Goal: Information Seeking & Learning: Learn about a topic

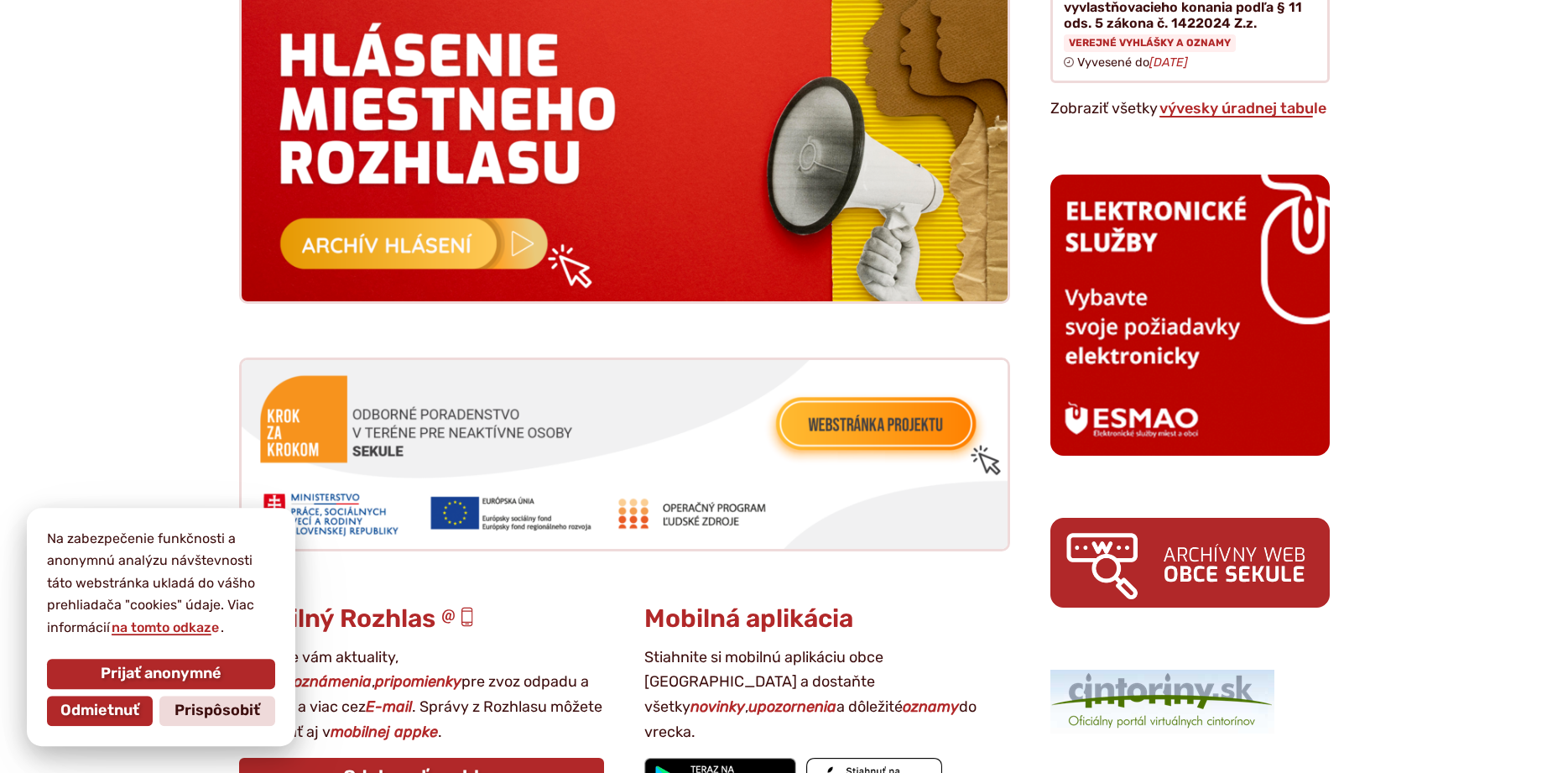
scroll to position [1712, 0]
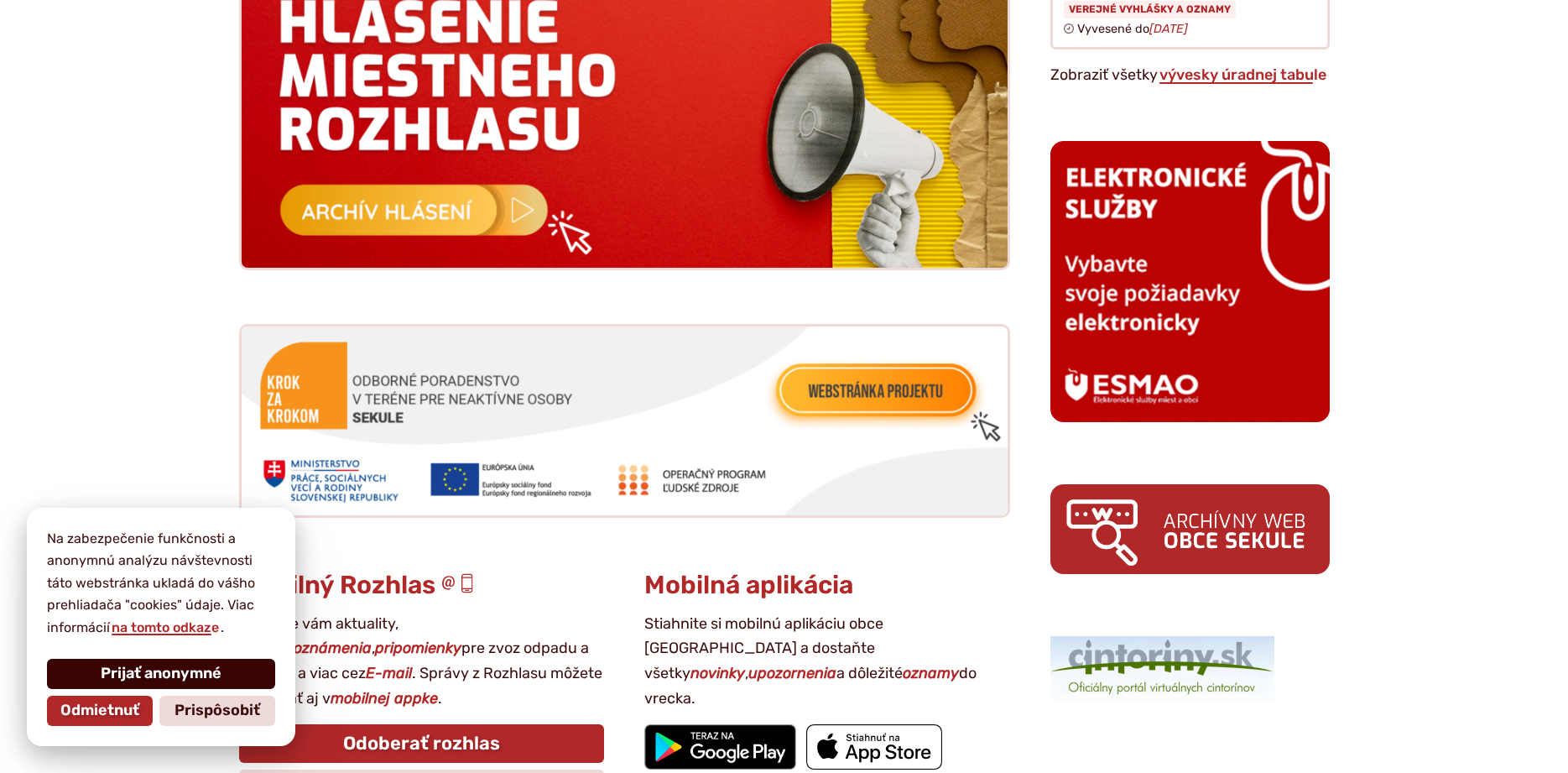
click at [201, 671] on span "Prijať anonymné" at bounding box center [161, 673] width 121 height 18
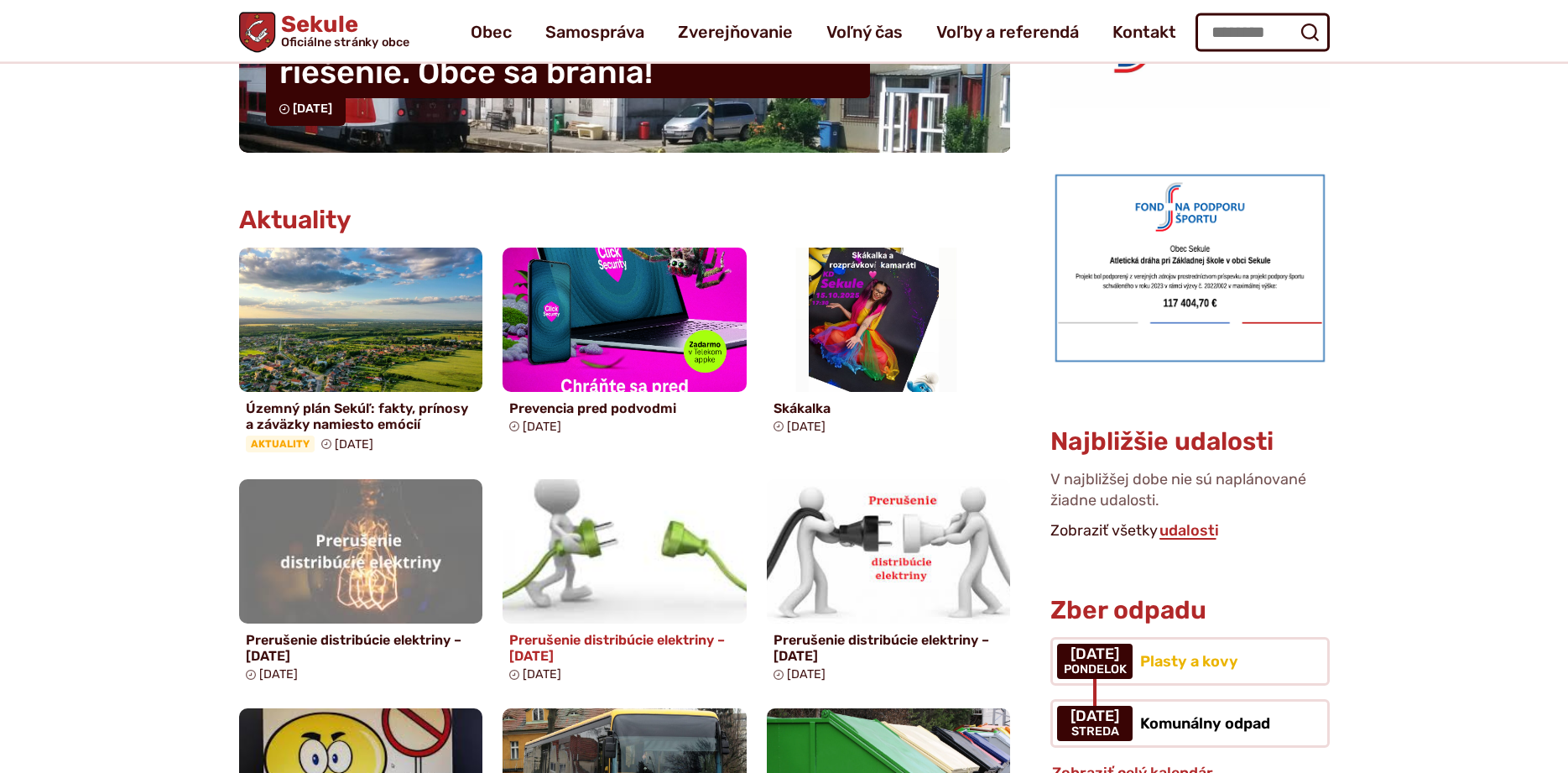
scroll to position [599, 0]
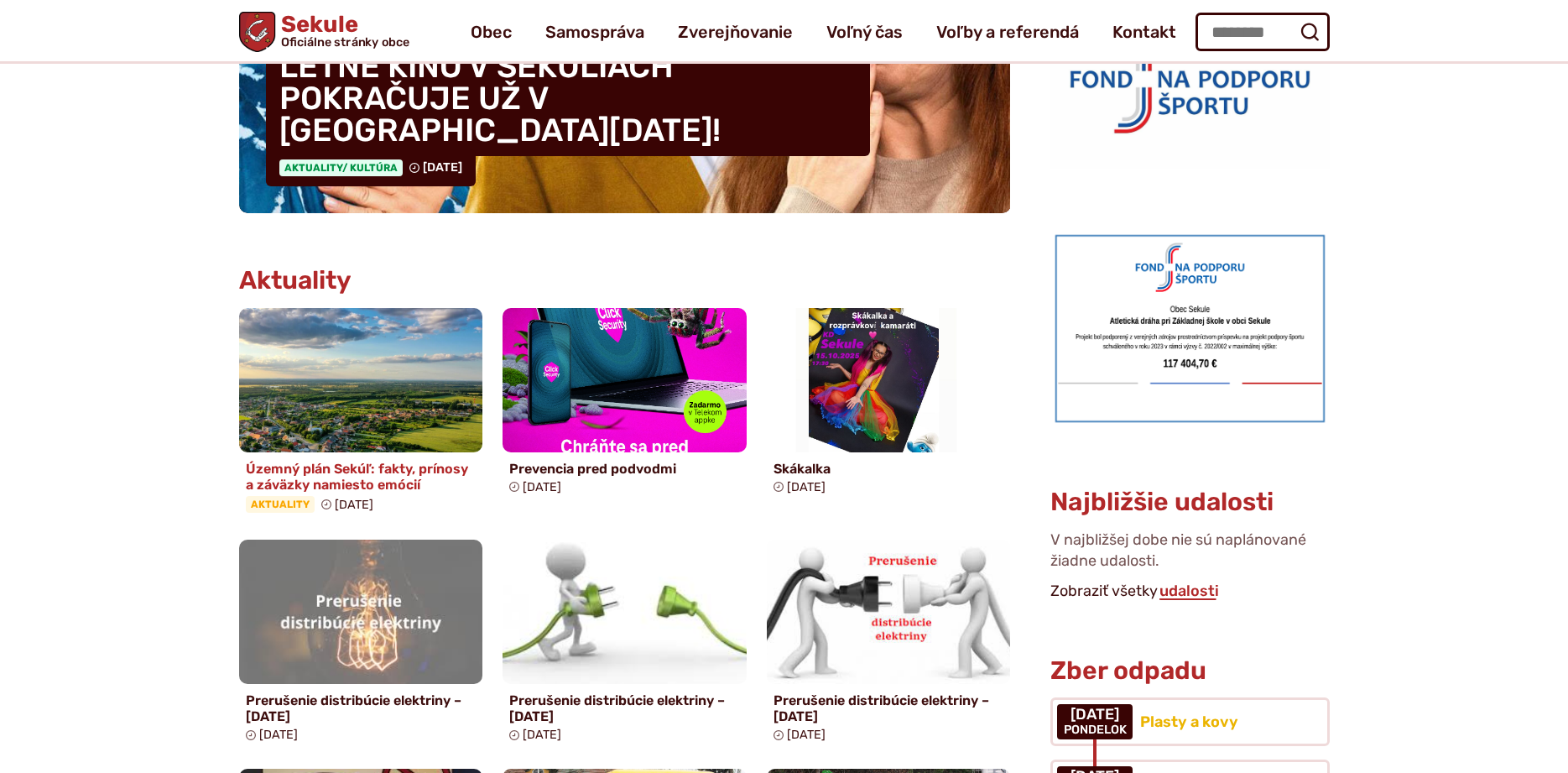
click at [384, 349] on img at bounding box center [361, 379] width 280 height 166
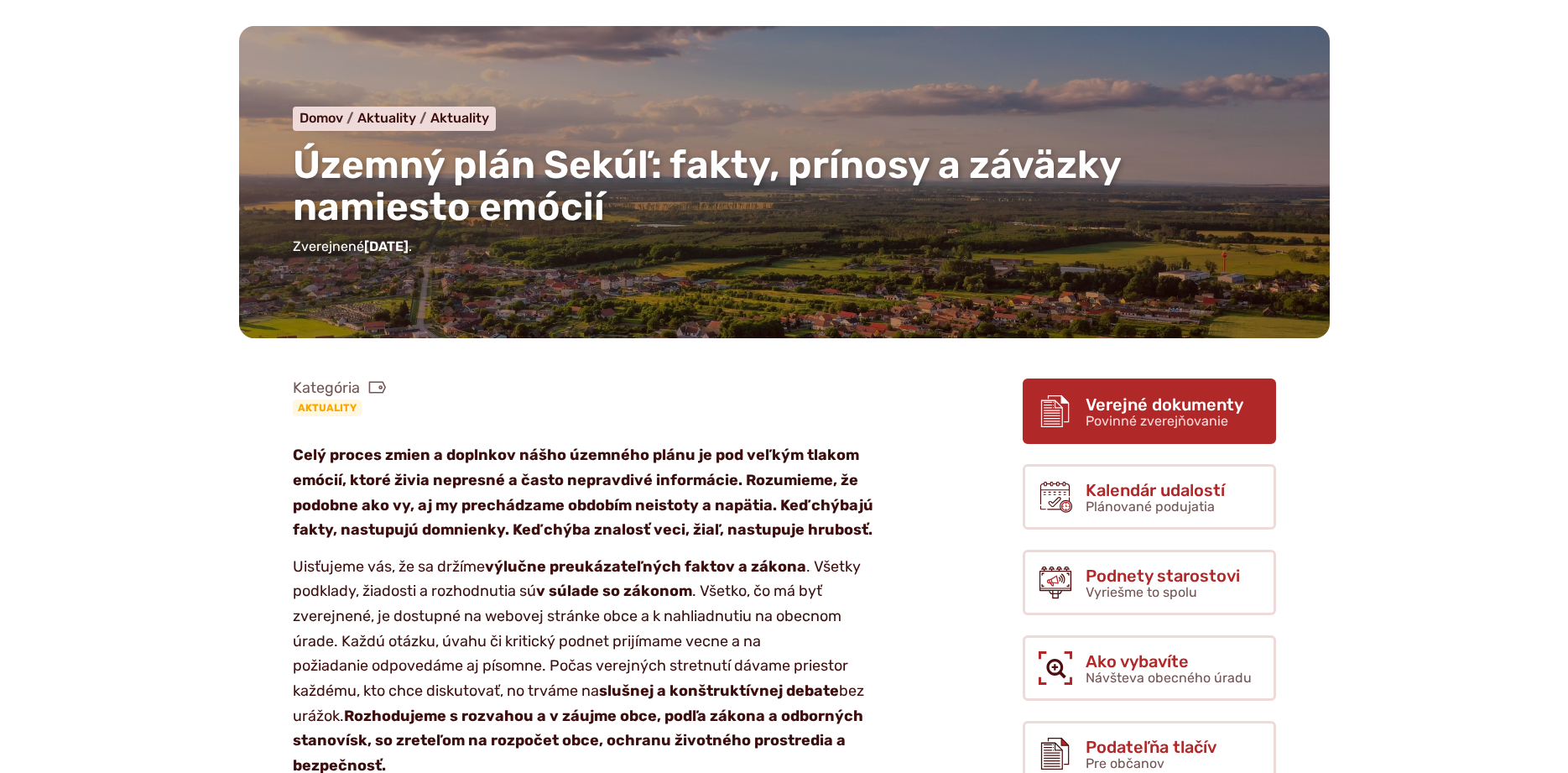
scroll to position [428, 0]
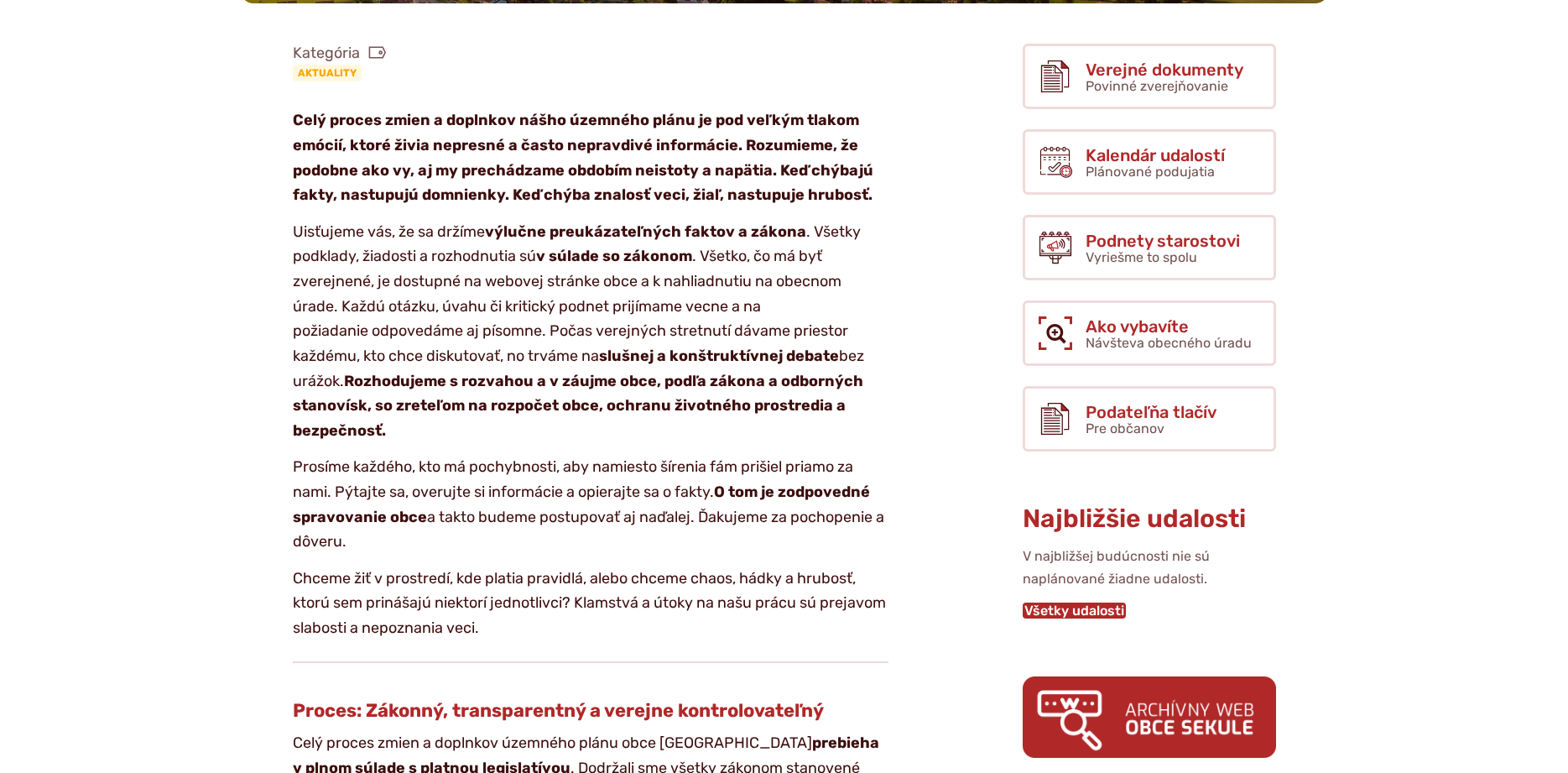
click at [1097, 613] on link "Všetky udalosti" at bounding box center [1074, 610] width 103 height 16
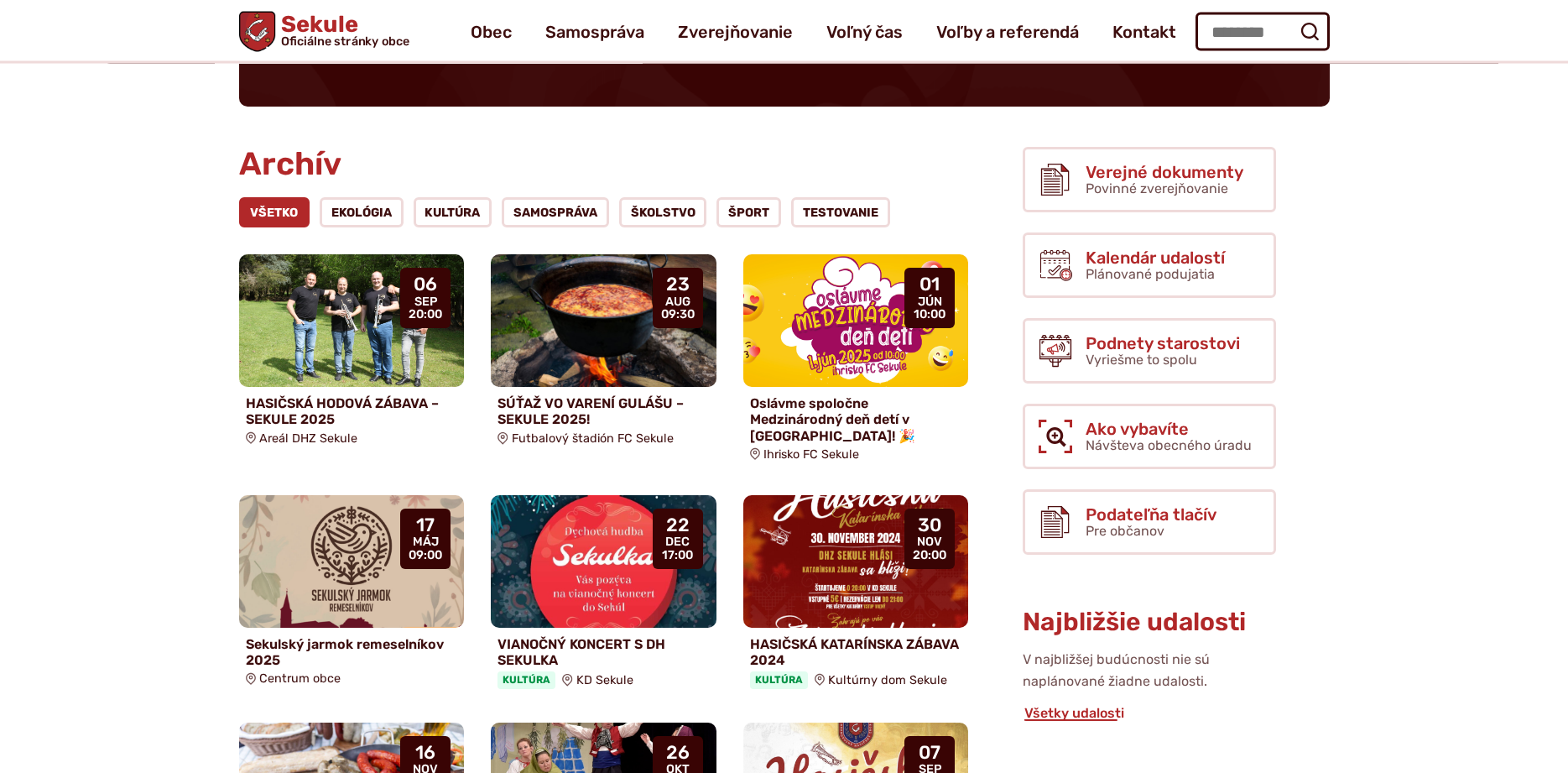
scroll to position [171, 0]
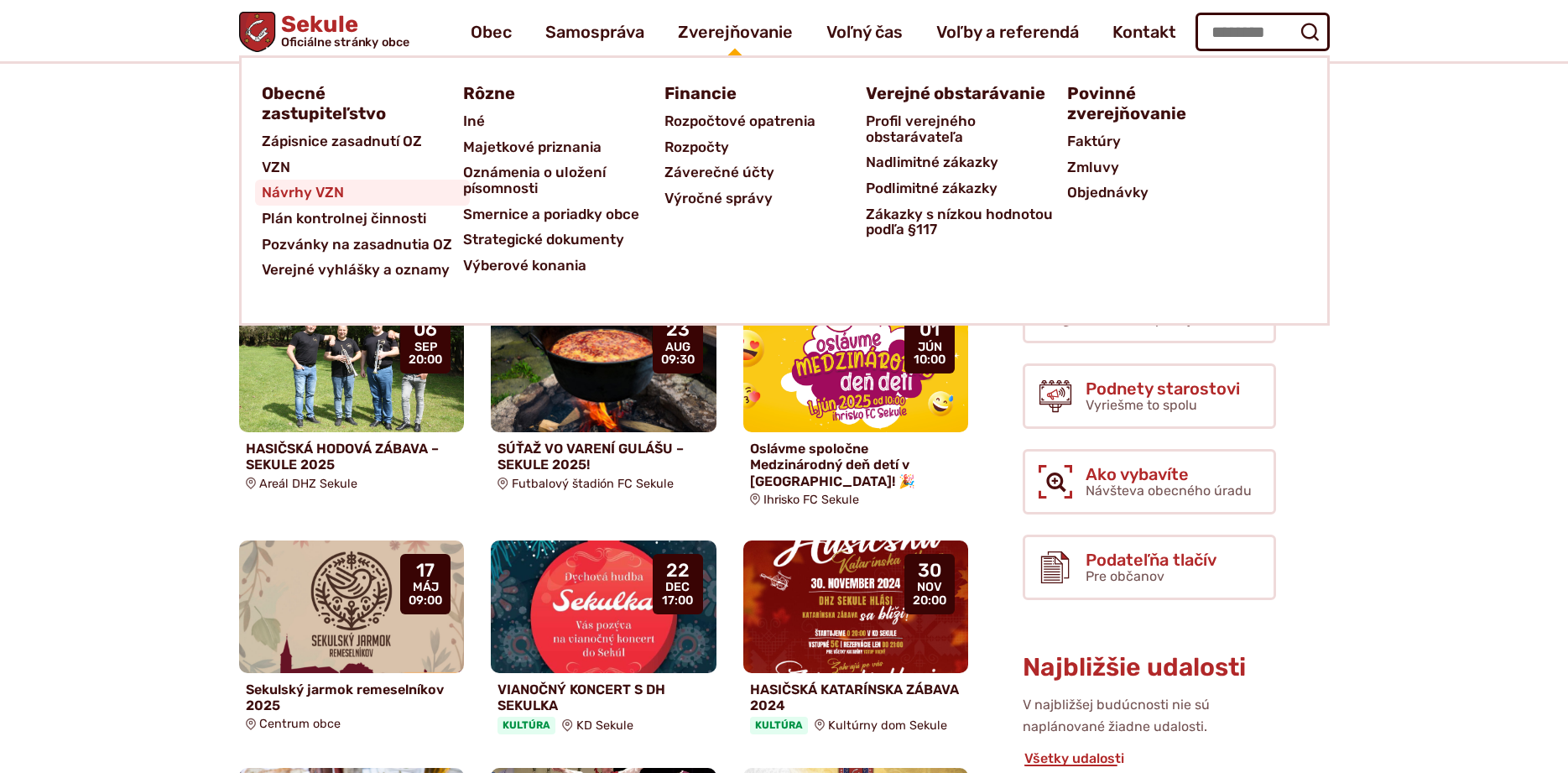
click at [324, 188] on span "Návrhy VZN" at bounding box center [303, 192] width 82 height 26
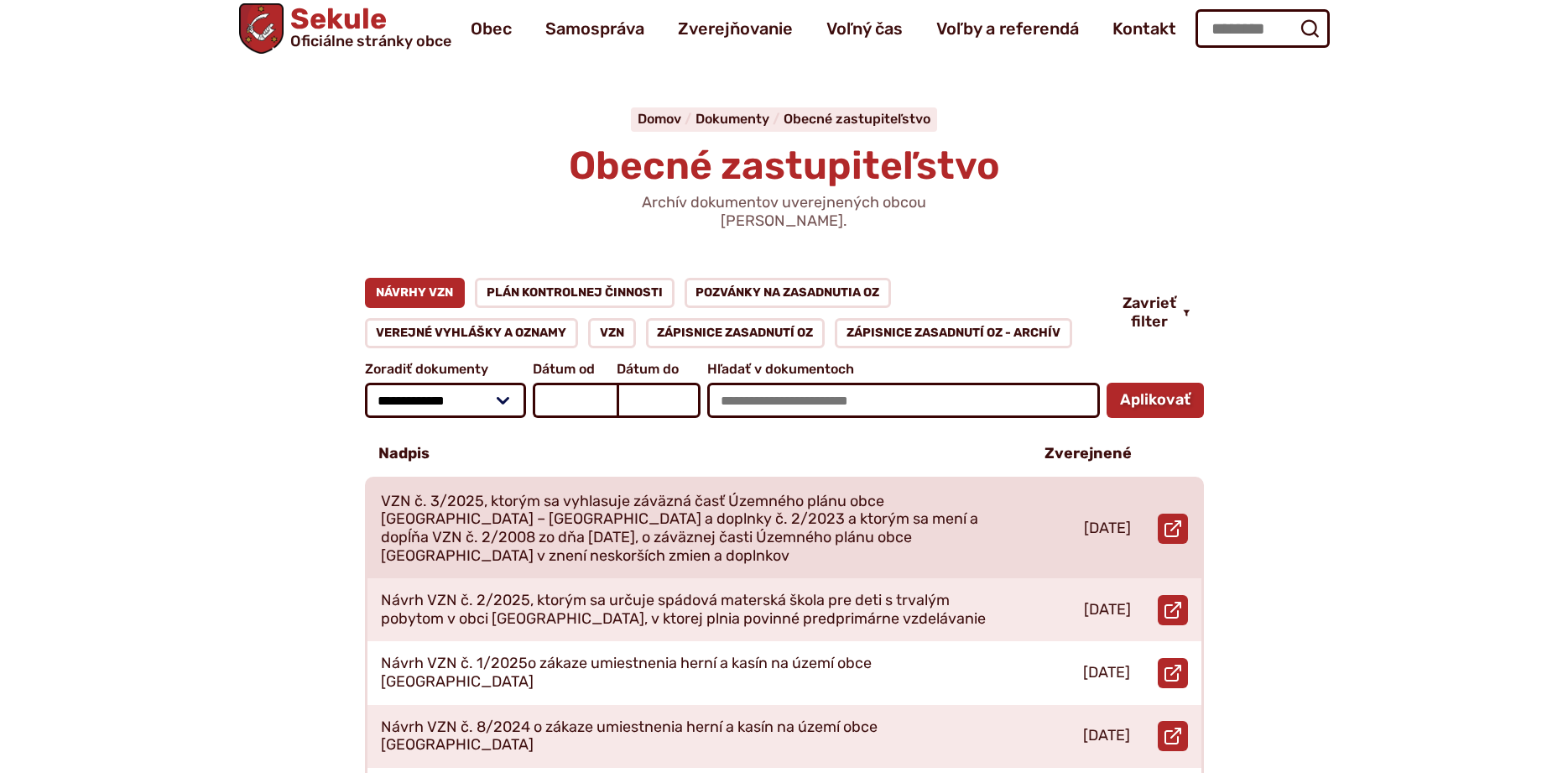
scroll to position [85, 0]
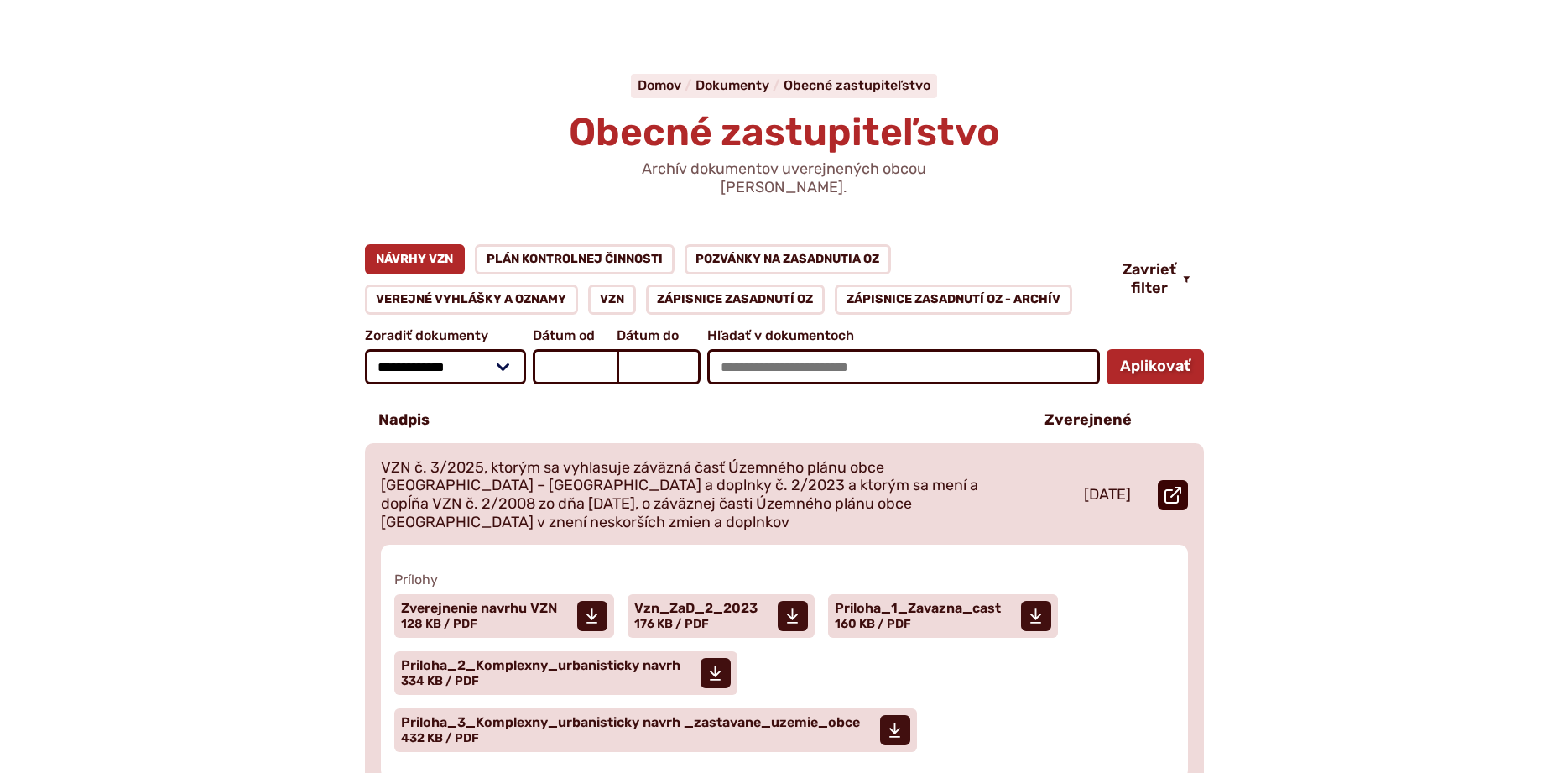
click at [1172, 487] on icon at bounding box center [1173, 496] width 17 height 17
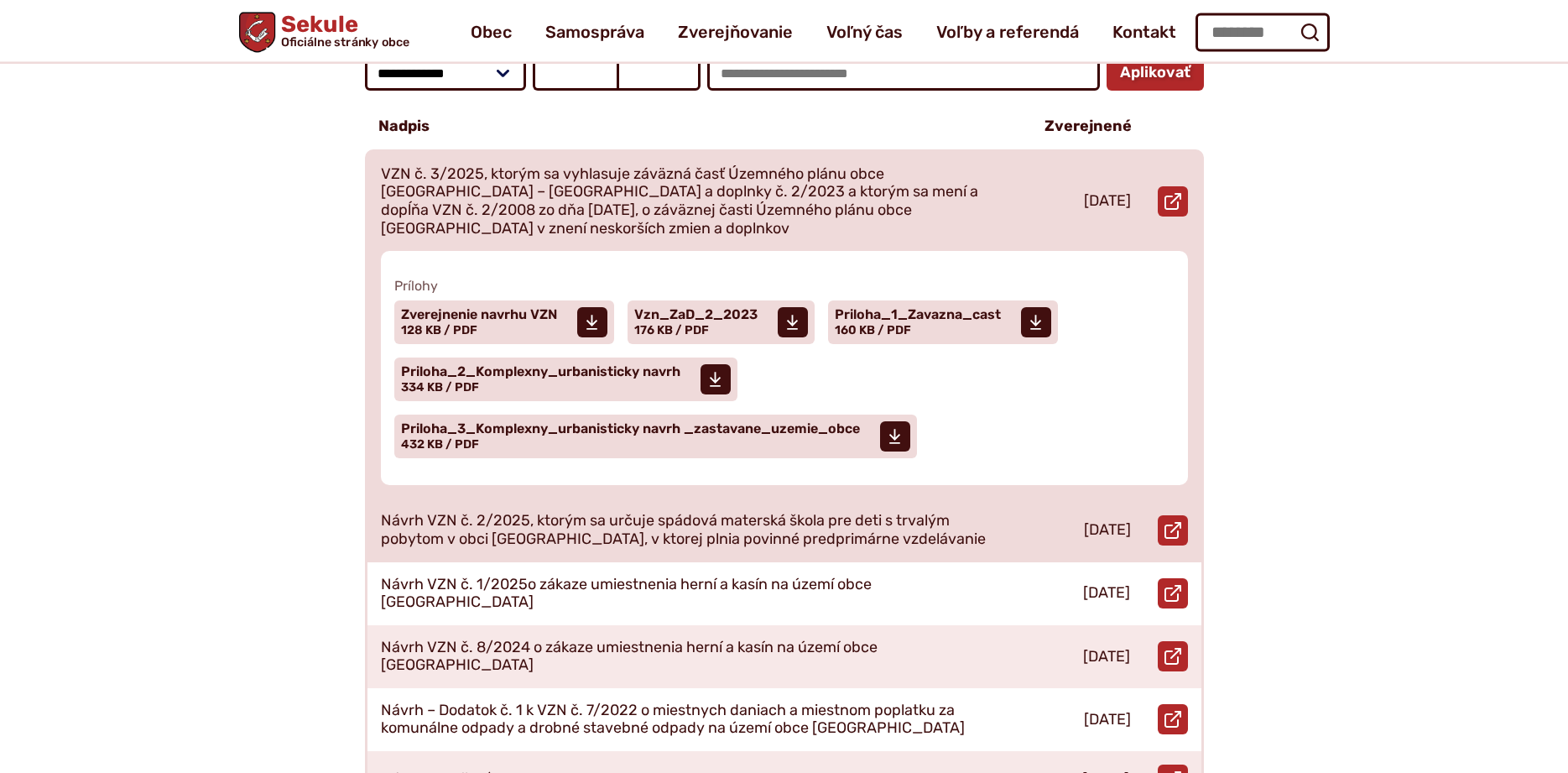
scroll to position [342, 0]
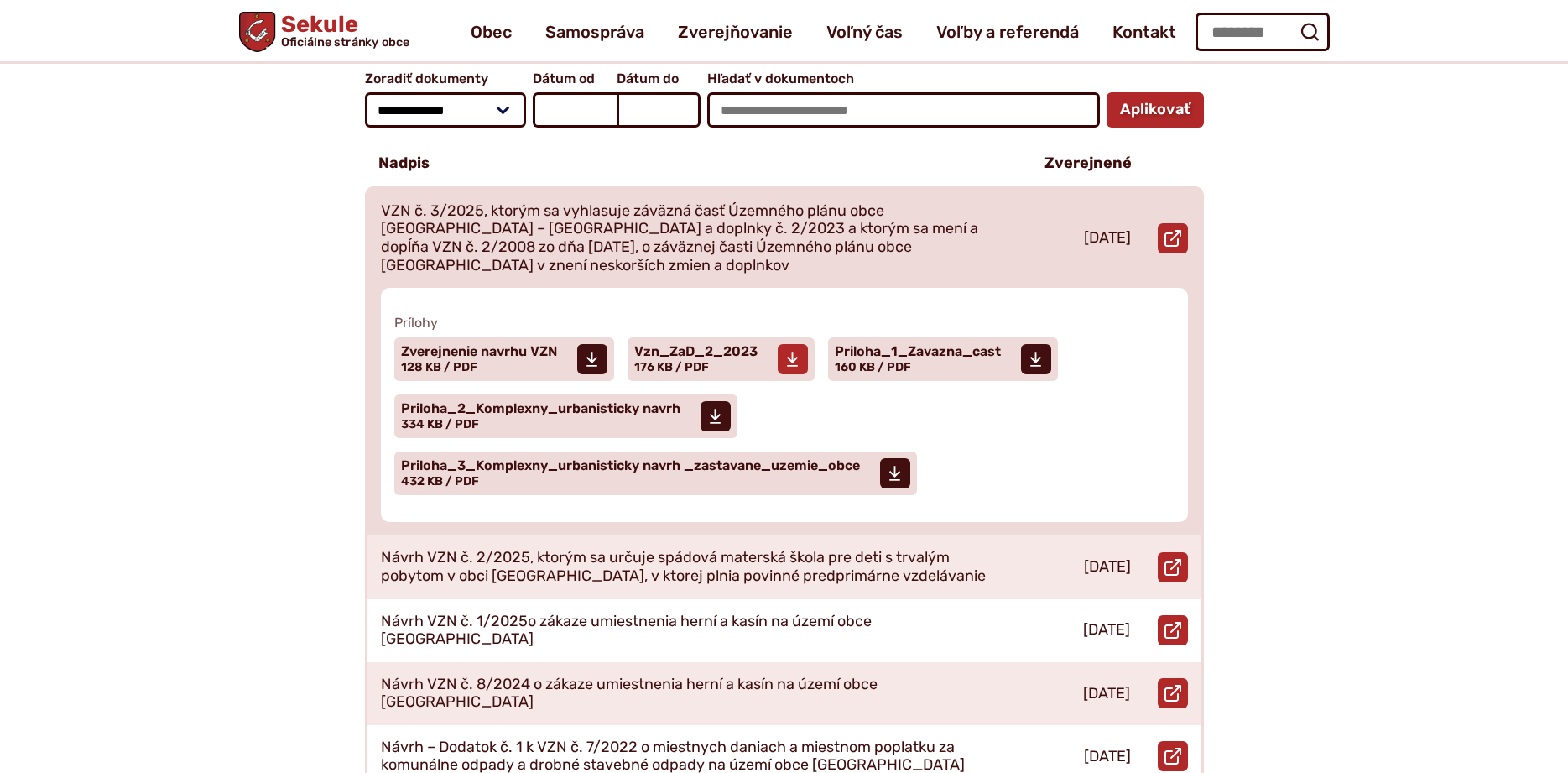
click at [792, 351] on icon at bounding box center [792, 360] width 12 height 17
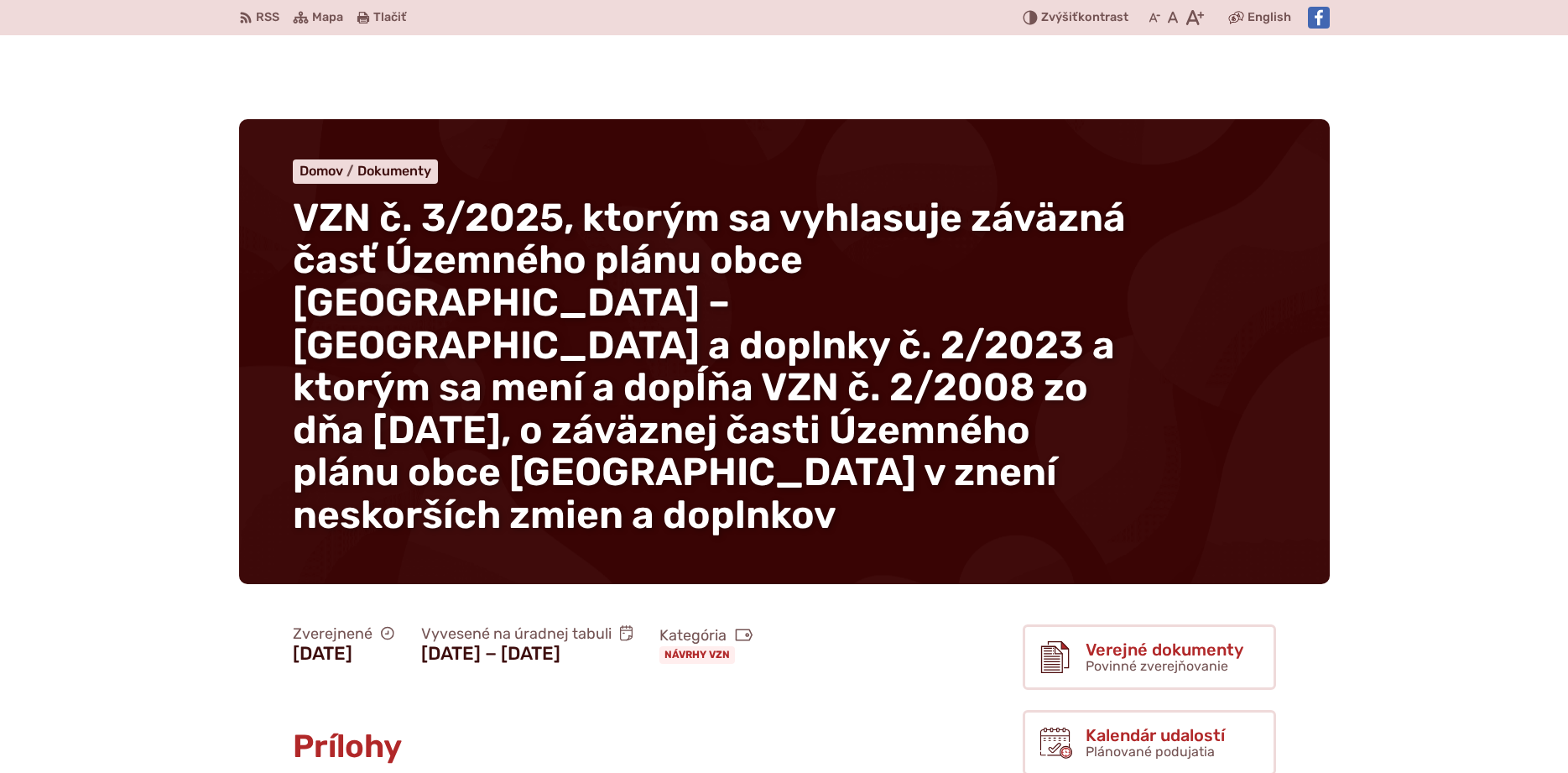
scroll to position [514, 0]
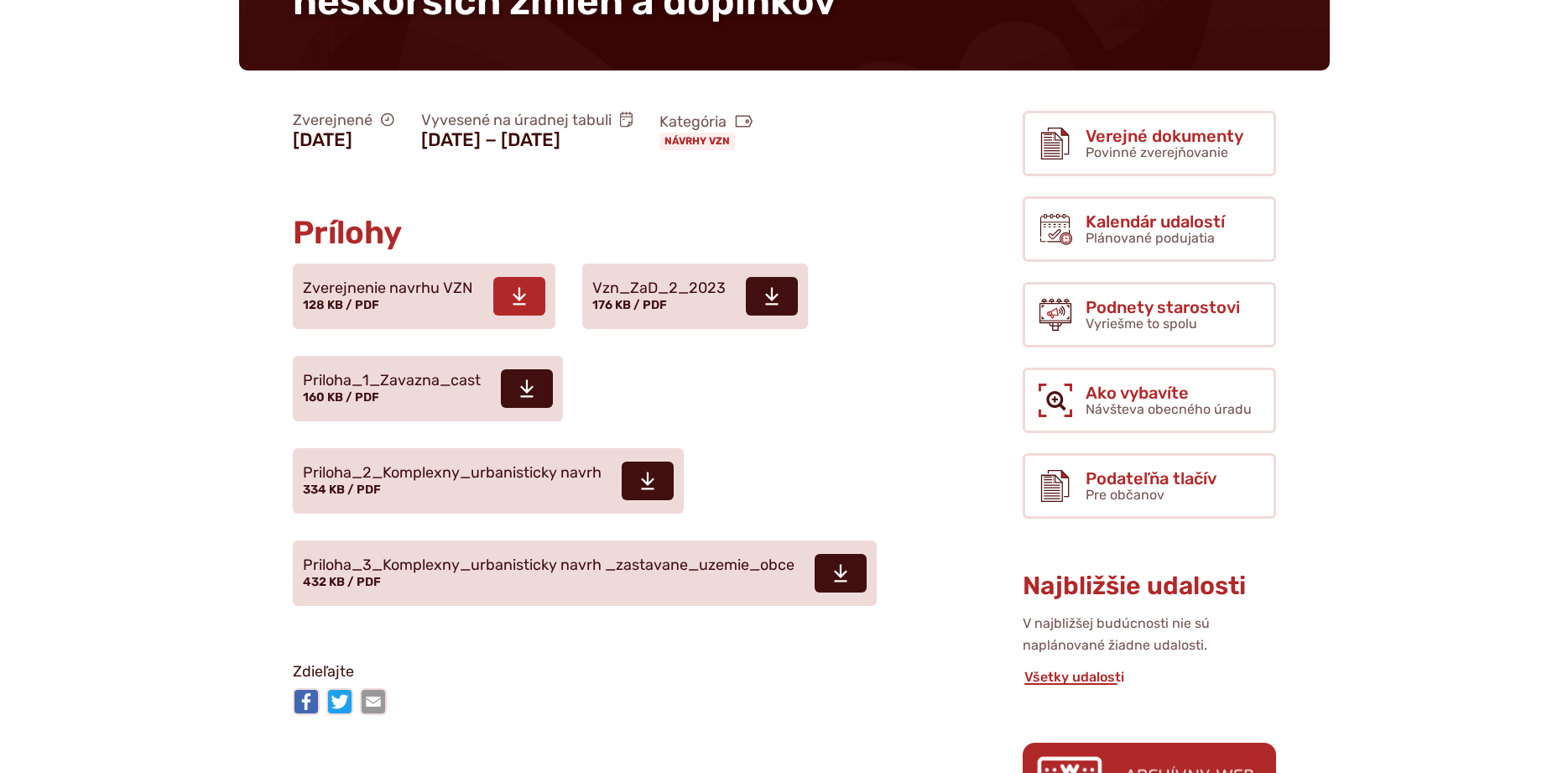
drag, startPoint x: 414, startPoint y: 262, endPoint x: 424, endPoint y: 255, distance: 12.2
click at [412, 274] on span "Zverejnenie navrhu VZN 128 KB / PDF" at bounding box center [388, 297] width 170 height 47
